Goal: Task Accomplishment & Management: Use online tool/utility

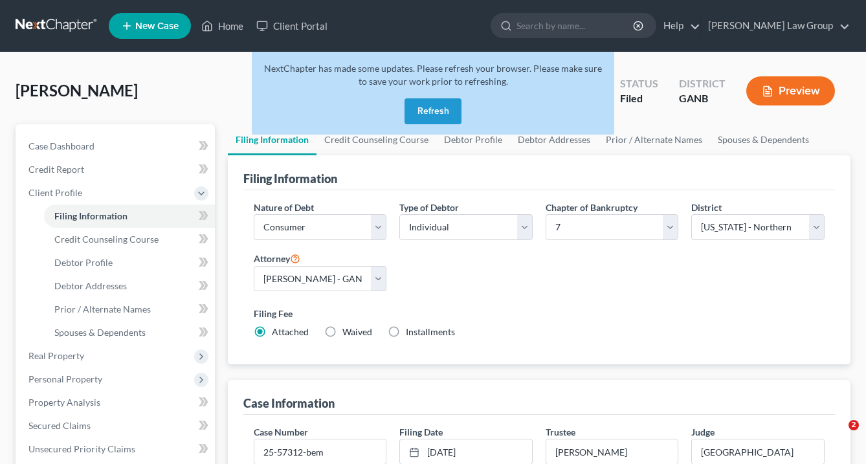
select select "1"
select select "0"
select select "19"
select select "0"
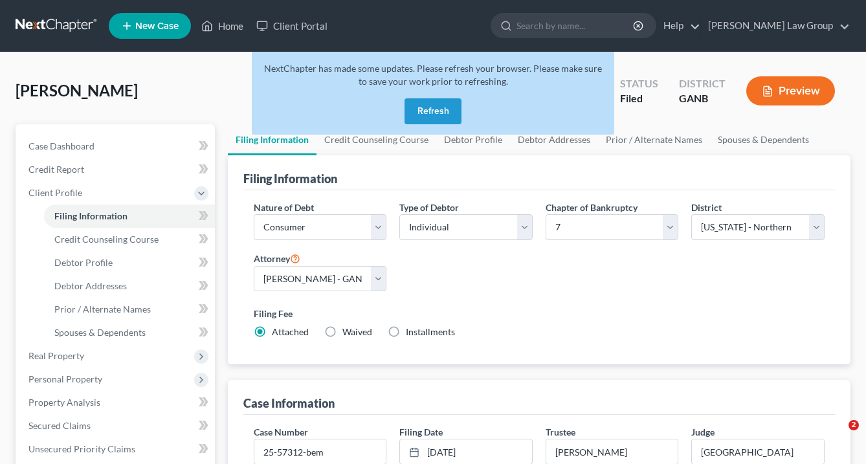
select select "10"
drag, startPoint x: 231, startPoint y: 26, endPoint x: 356, endPoint y: 87, distance: 139.3
click at [231, 26] on link "Home" at bounding box center [222, 25] width 55 height 23
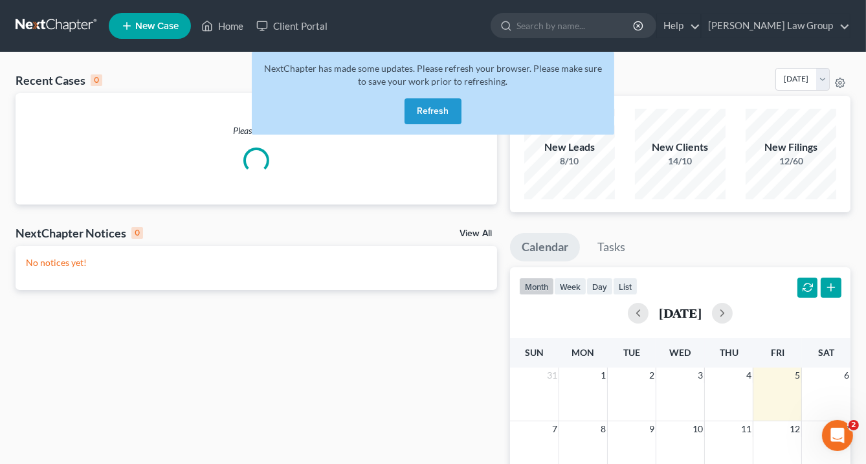
click at [443, 105] on button "Refresh" at bounding box center [433, 111] width 57 height 26
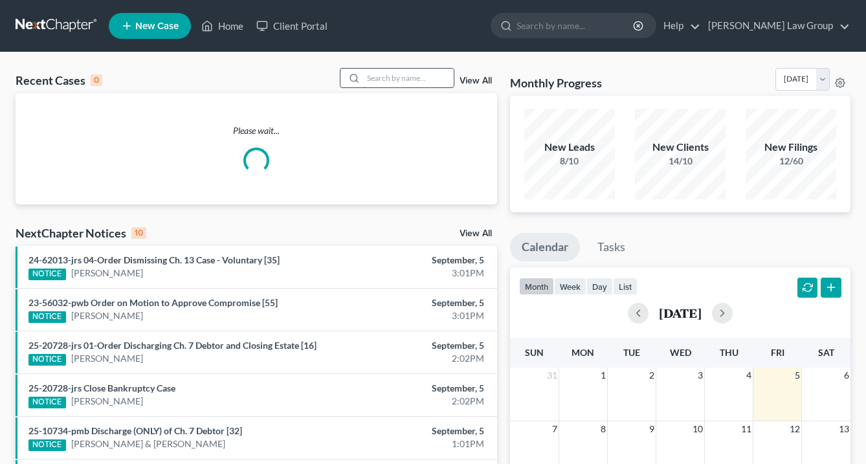
click at [392, 78] on input "search" at bounding box center [408, 78] width 91 height 19
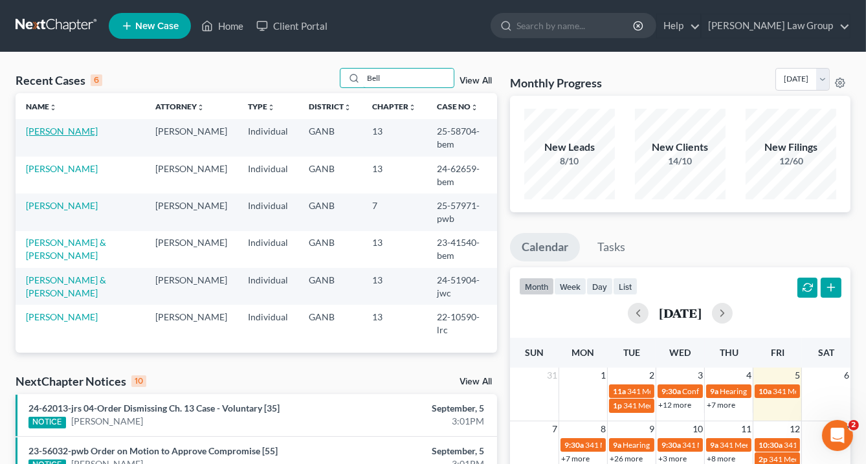
type input "Bell"
click at [59, 132] on link "[PERSON_NAME]" at bounding box center [62, 131] width 72 height 11
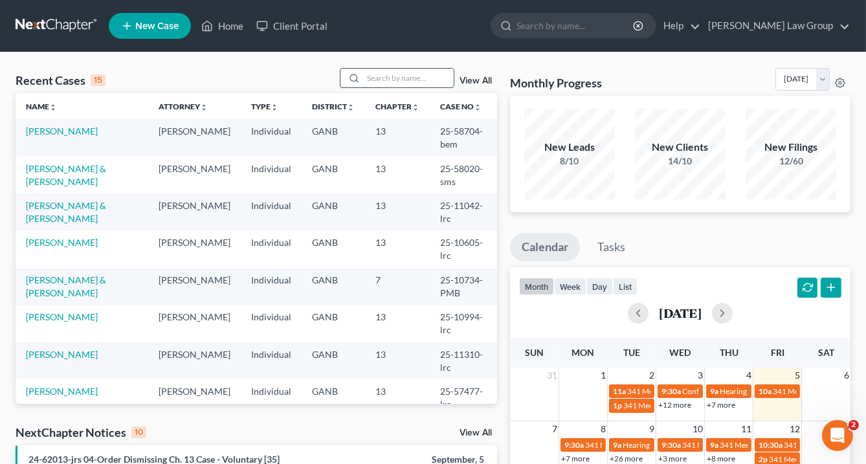
drag, startPoint x: 384, startPoint y: 77, endPoint x: 393, endPoint y: 82, distance: 10.1
click at [386, 77] on input "search" at bounding box center [408, 78] width 91 height 19
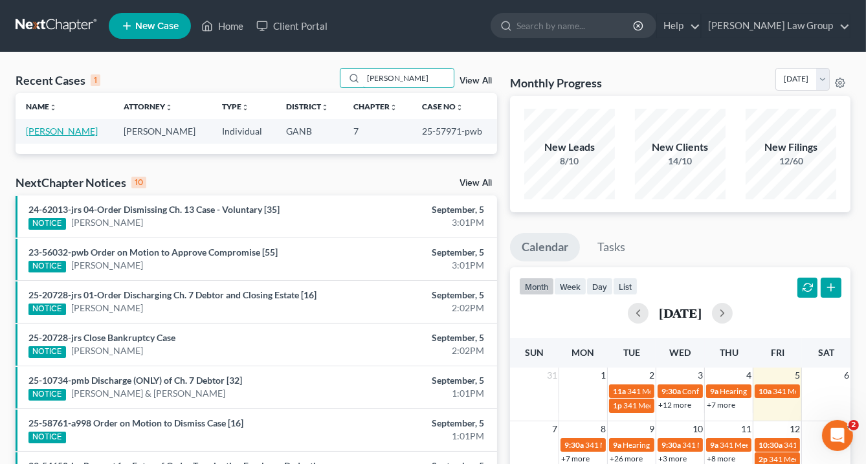
type input "[PERSON_NAME]"
click at [65, 133] on link "[PERSON_NAME]" at bounding box center [62, 131] width 72 height 11
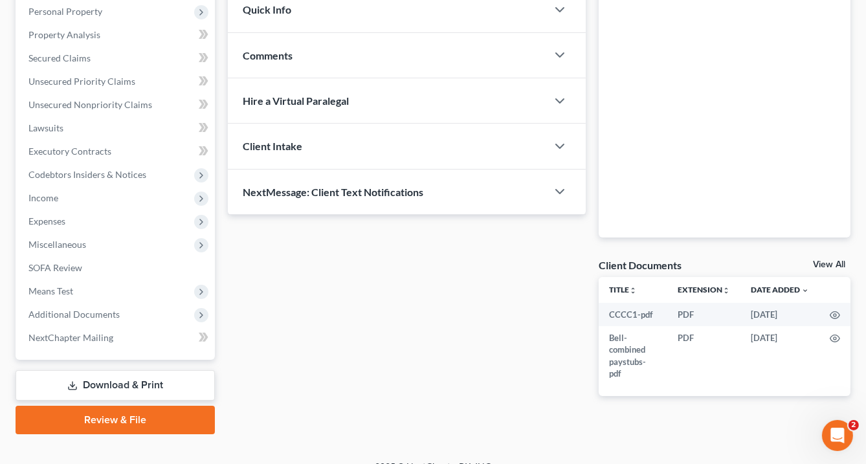
scroll to position [245, 0]
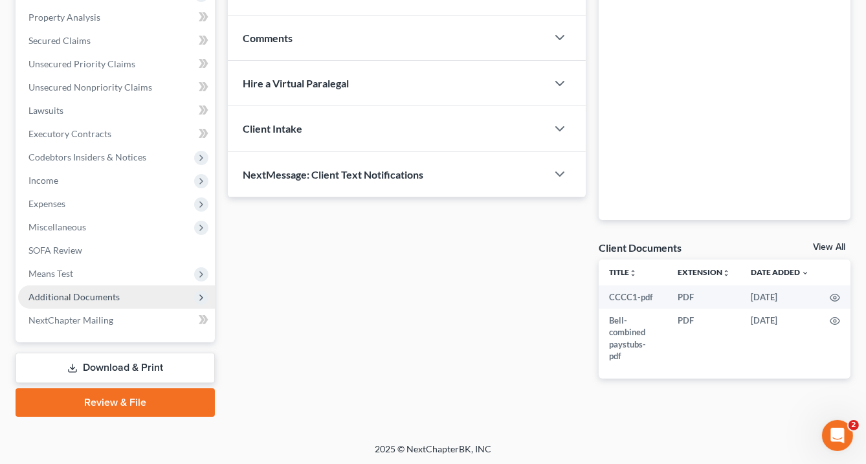
click at [97, 294] on span "Additional Documents" at bounding box center [73, 296] width 91 height 11
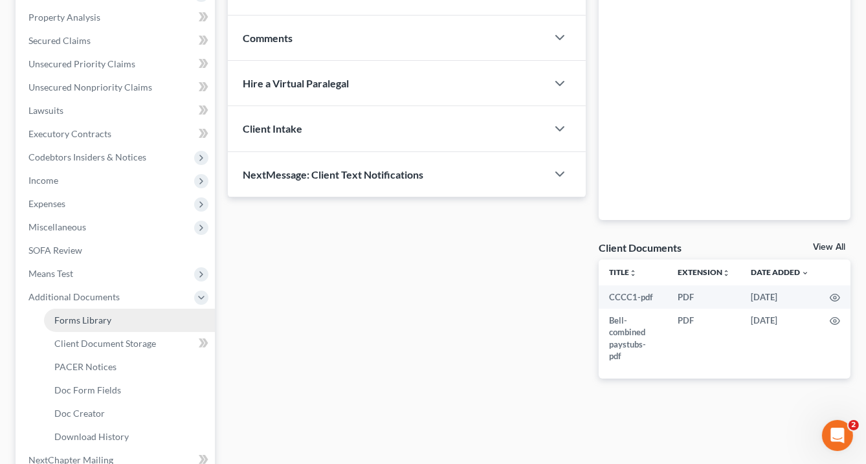
scroll to position [385, 0]
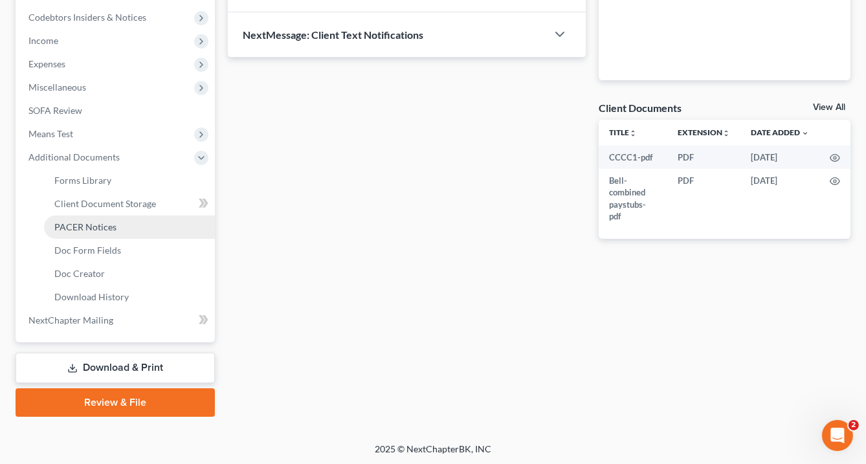
click at [146, 226] on link "PACER Notices" at bounding box center [129, 227] width 171 height 23
click at [156, 229] on link "PACER Notices" at bounding box center [129, 227] width 171 height 23
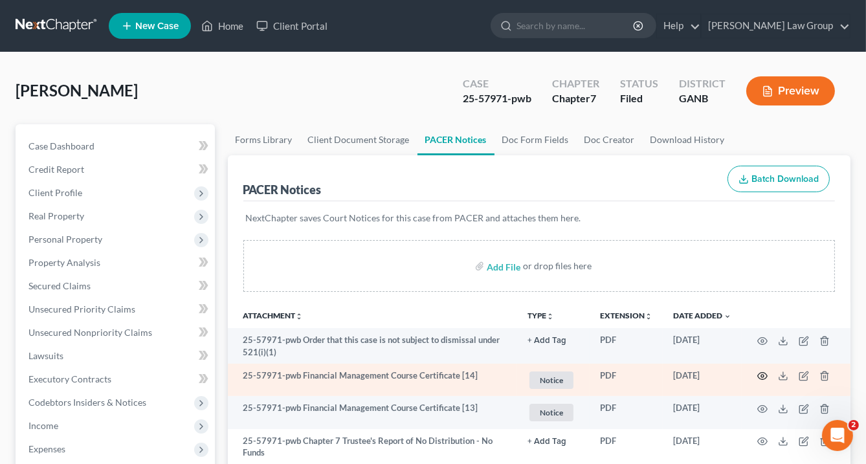
click at [763, 375] on circle "button" at bounding box center [762, 376] width 3 height 3
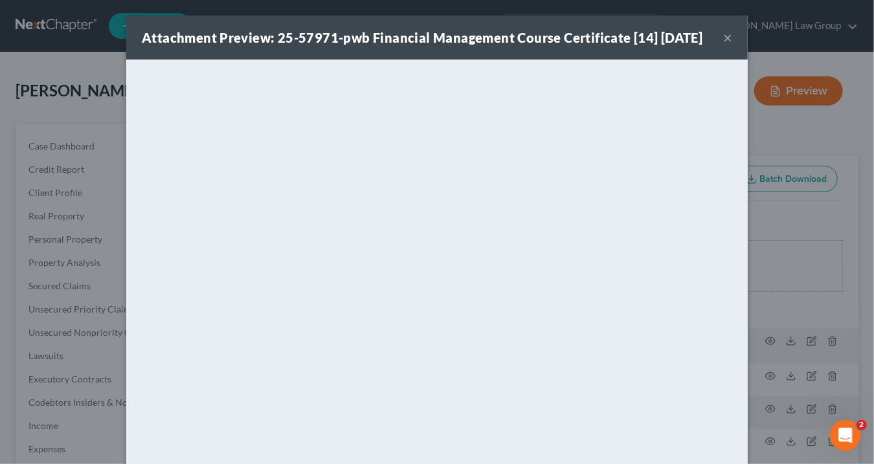
click at [727, 45] on button "×" at bounding box center [727, 38] width 9 height 16
